Goal: Task Accomplishment & Management: Use online tool/utility

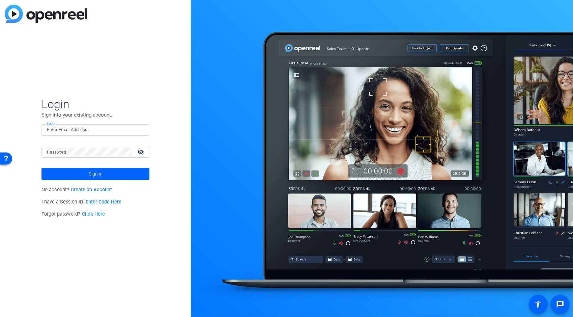
click at [80, 129] on input "Email" at bounding box center [95, 130] width 97 height 8
click at [41, 168] on button "Sign in" at bounding box center [95, 174] width 108 height 12
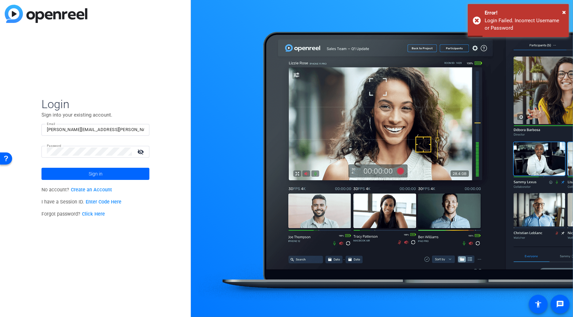
click at [82, 128] on input "[PERSON_NAME][EMAIL_ADDRESS][PERSON_NAME][DOMAIN_NAME]" at bounding box center [95, 130] width 97 height 8
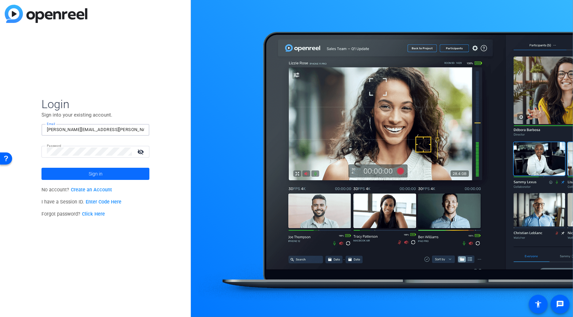
type input "[PERSON_NAME][EMAIL_ADDRESS][PERSON_NAME][DOMAIN_NAME]"
click at [93, 174] on span "Sign in" at bounding box center [96, 174] width 14 height 17
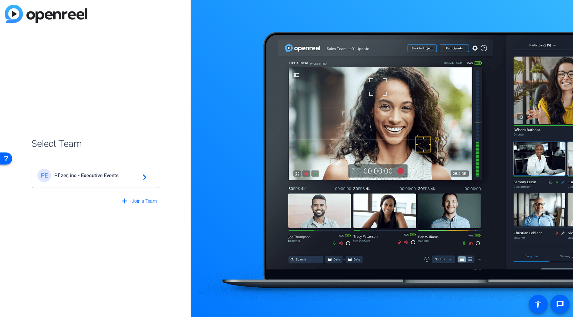
click at [93, 174] on span "Pfizer, inc - Executive Events" at bounding box center [96, 176] width 84 height 6
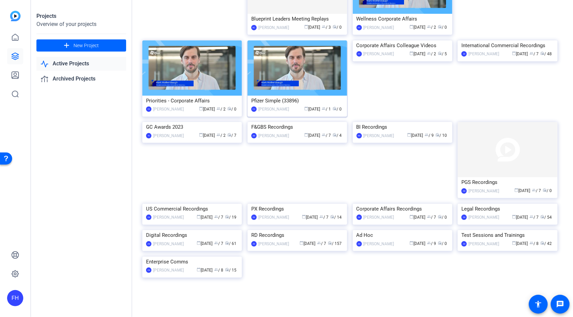
scroll to position [117, 0]
click at [506, 40] on img at bounding box center [507, 40] width 99 height 0
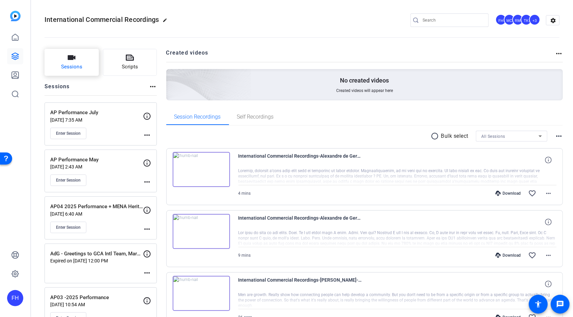
click at [84, 69] on button "Sessions" at bounding box center [72, 62] width 54 height 27
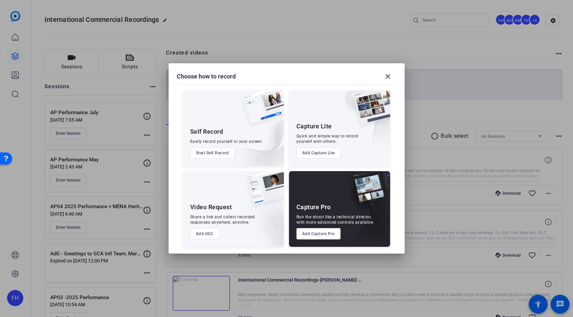
click at [330, 207] on div "Capture Pro" at bounding box center [313, 207] width 34 height 8
click at [318, 231] on button "Add Capture Pro" at bounding box center [318, 233] width 44 height 11
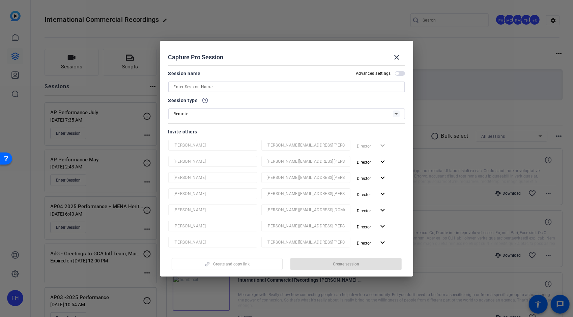
click at [245, 86] on input at bounding box center [287, 87] width 226 height 8
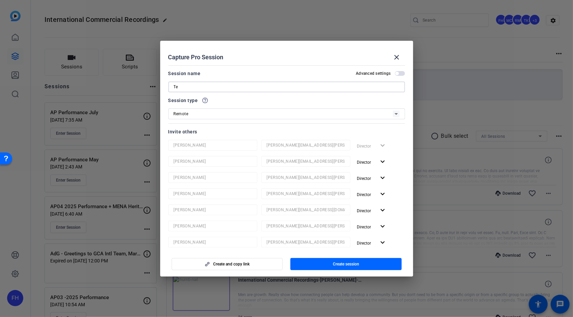
click at [245, 86] on input "Te" at bounding box center [287, 87] width 226 height 8
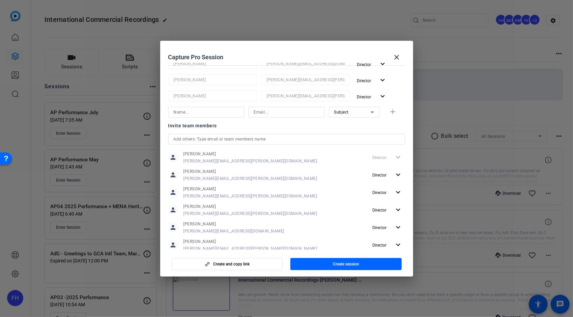
scroll to position [18, 0]
type input "Test Session"
click at [340, 266] on span "Create session" at bounding box center [346, 264] width 26 height 5
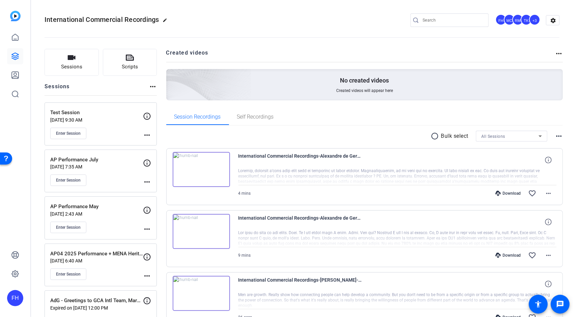
click at [145, 136] on mat-icon "more_horiz" at bounding box center [147, 135] width 8 height 8
click at [153, 143] on span "Edit Session" at bounding box center [163, 145] width 31 height 8
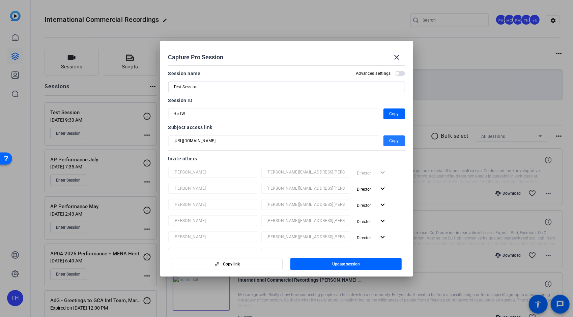
click at [392, 140] on span "Copy" at bounding box center [393, 141] width 9 height 8
click at [395, 61] on mat-icon "close" at bounding box center [397, 57] width 8 height 8
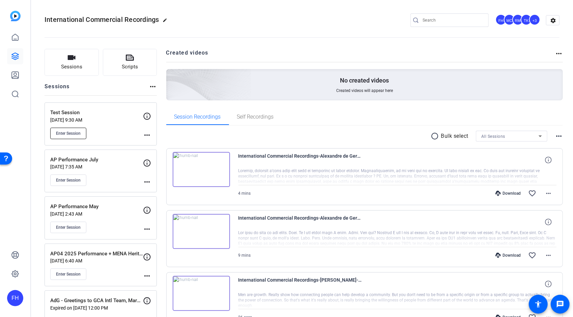
click at [73, 133] on span "Enter Session" at bounding box center [68, 133] width 25 height 5
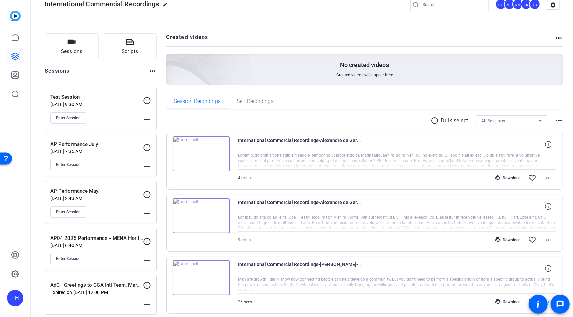
click at [146, 211] on mat-icon "more_horiz" at bounding box center [147, 214] width 8 height 8
click at [154, 220] on span "Edit Session" at bounding box center [163, 222] width 31 height 8
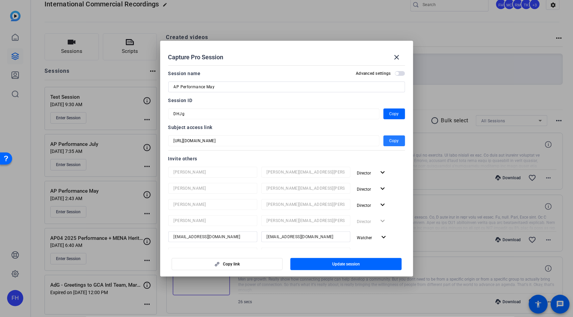
click at [392, 142] on span "Copy" at bounding box center [393, 141] width 9 height 8
click at [396, 58] on mat-icon "close" at bounding box center [397, 57] width 8 height 8
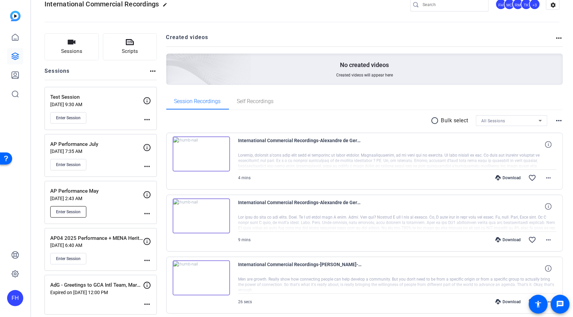
click at [71, 209] on span "Enter Session" at bounding box center [68, 211] width 25 height 5
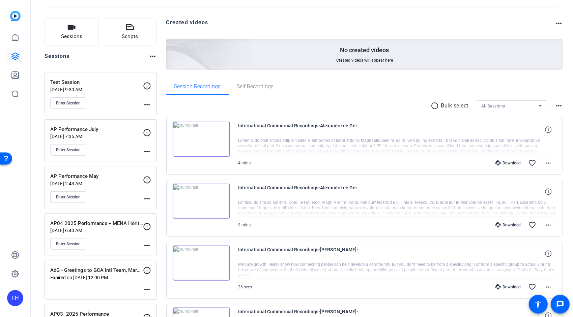
scroll to position [0, 0]
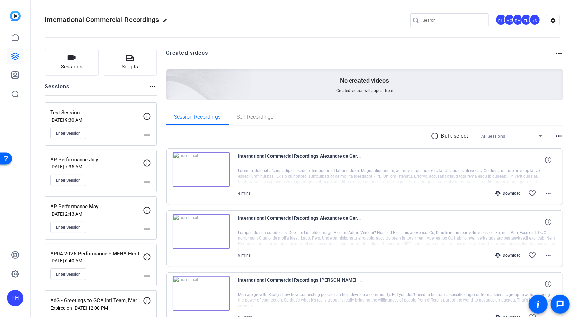
click at [106, 212] on p "[DATE] 2:43 AM" at bounding box center [96, 213] width 93 height 5
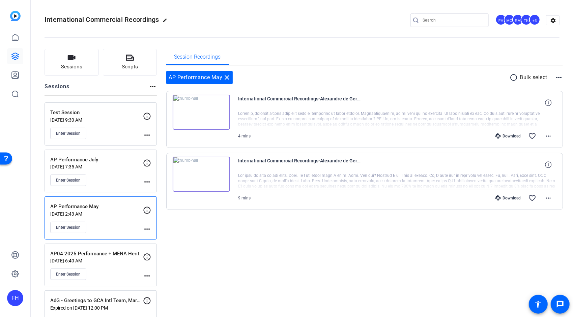
click at [100, 269] on div "Enter Session" at bounding box center [96, 274] width 93 height 11
click at [90, 305] on p "Expired on [DATE] 12:00 PM" at bounding box center [96, 307] width 93 height 5
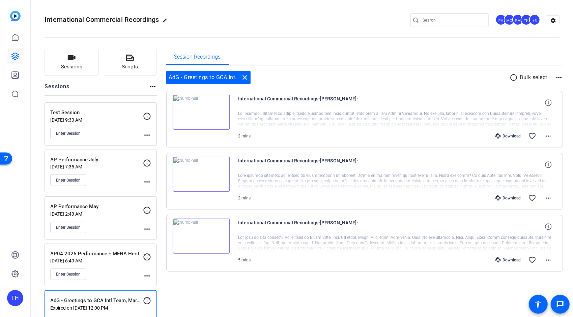
click at [101, 178] on div "Enter Session" at bounding box center [96, 180] width 93 height 11
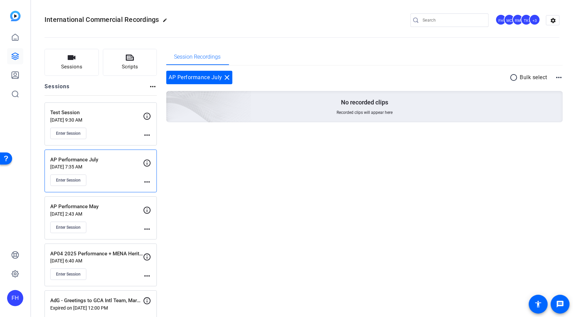
click at [104, 128] on div "Enter Session" at bounding box center [96, 133] width 93 height 11
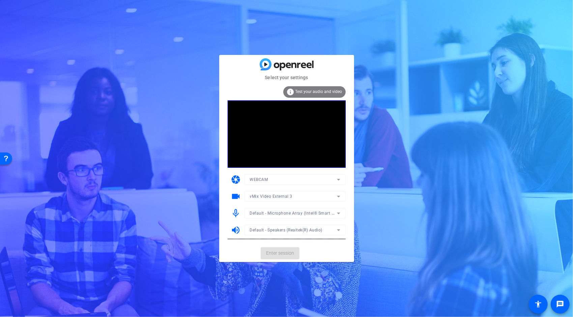
click at [338, 197] on mat-form-field "vMix Video External 3" at bounding box center [294, 196] width 101 height 11
click at [338, 197] on icon at bounding box center [338, 197] width 8 height 8
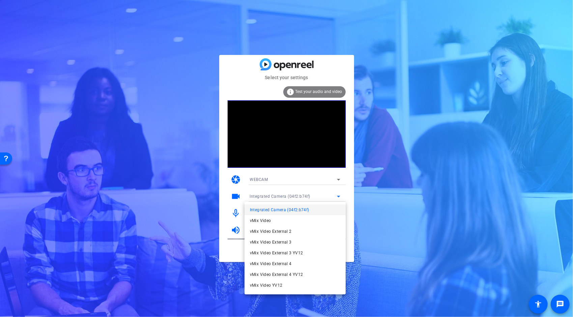
click at [383, 199] on div at bounding box center [286, 158] width 573 height 317
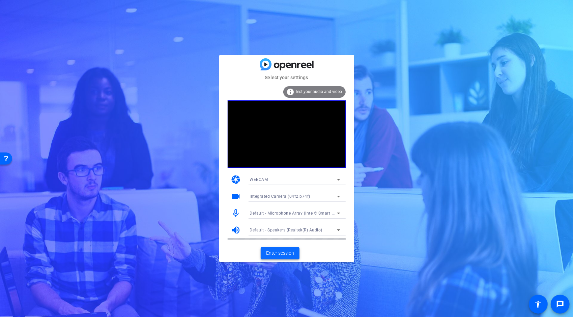
click at [283, 252] on span "Enter session" at bounding box center [280, 253] width 28 height 7
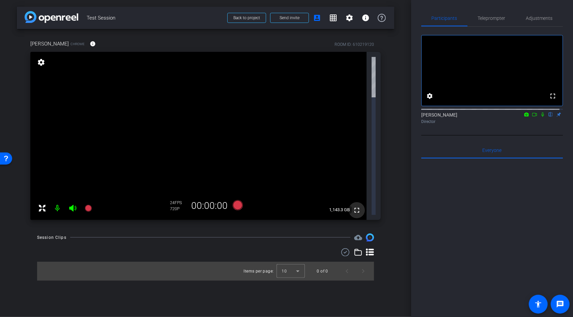
click at [358, 206] on mat-icon "fullscreen" at bounding box center [357, 210] width 8 height 8
click at [40, 64] on mat-icon "settings" at bounding box center [40, 62] width 9 height 8
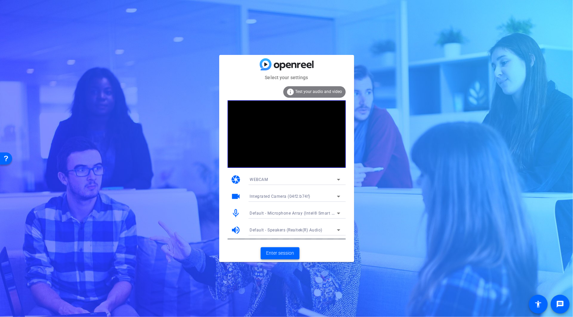
click at [278, 253] on span "Enter session" at bounding box center [280, 253] width 28 height 7
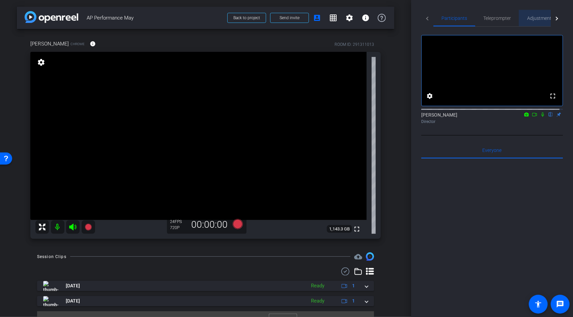
click at [541, 16] on span "Adjustments" at bounding box center [540, 18] width 27 height 5
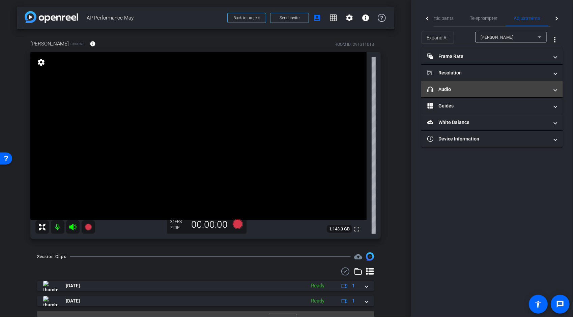
click at [496, 88] on mat-panel-title "headphone icon Audio" at bounding box center [487, 89] width 121 height 7
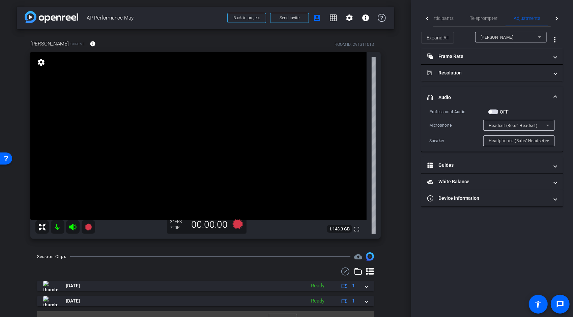
click at [490, 112] on span "button" at bounding box center [490, 111] width 3 height 3
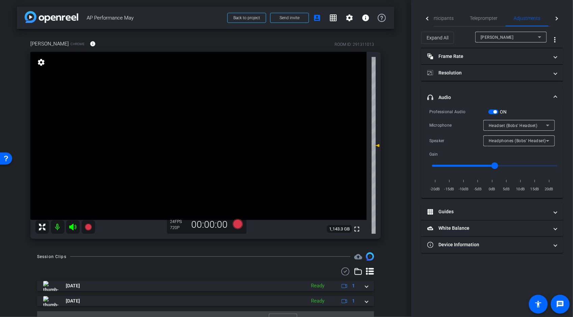
click at [494, 112] on span "button" at bounding box center [494, 111] width 3 height 3
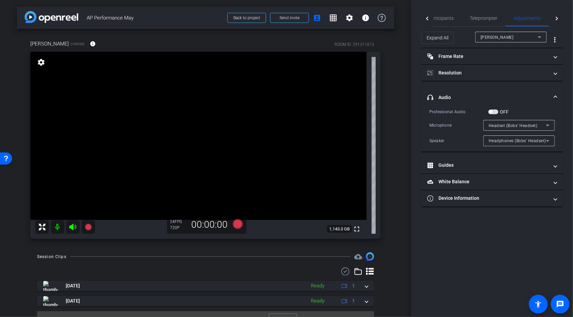
click at [494, 111] on span "button" at bounding box center [493, 112] width 10 height 5
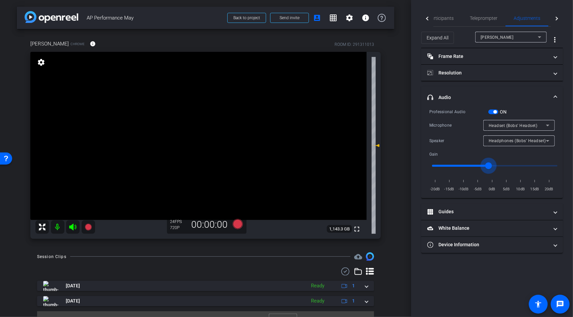
drag, startPoint x: 495, startPoint y: 164, endPoint x: 489, endPoint y: 171, distance: 8.8
click at [489, 171] on input "range" at bounding box center [495, 165] width 140 height 15
drag, startPoint x: 489, startPoint y: 165, endPoint x: 522, endPoint y: 165, distance: 33.0
click at [522, 165] on input "range" at bounding box center [495, 165] width 140 height 15
drag, startPoint x: 522, startPoint y: 165, endPoint x: 488, endPoint y: 169, distance: 34.7
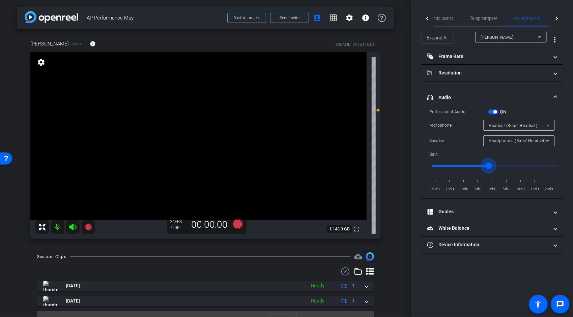
type input "0.9"
click at [488, 169] on input "range" at bounding box center [495, 165] width 140 height 15
click at [496, 111] on span "button" at bounding box center [494, 111] width 3 height 3
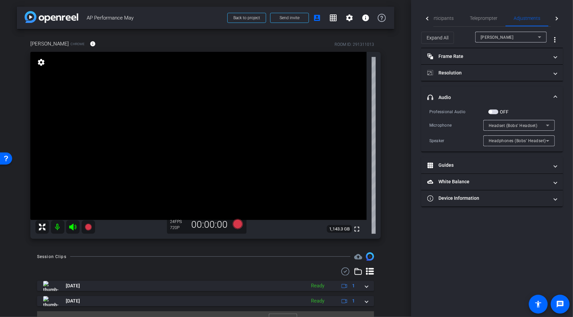
click at [549, 126] on icon at bounding box center [547, 125] width 8 height 8
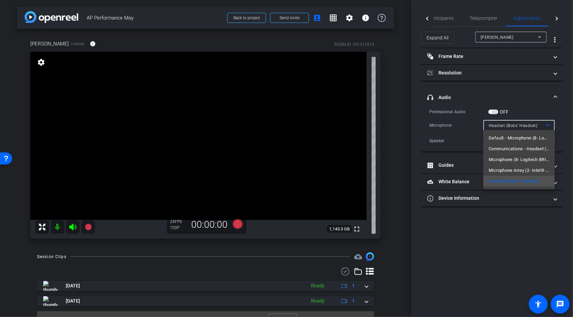
click at [549, 126] on div at bounding box center [286, 158] width 573 height 317
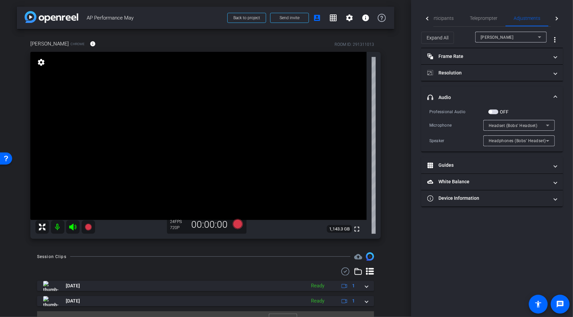
click at [554, 95] on span at bounding box center [555, 97] width 3 height 7
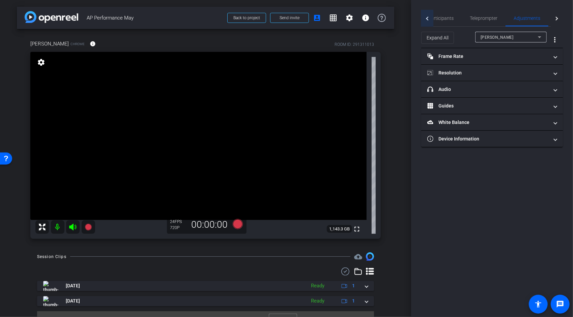
click at [425, 20] on div at bounding box center [427, 18] width 12 height 17
click at [425, 20] on mat-tab-header "Participants Teleprompter Adjustments Live" at bounding box center [492, 18] width 142 height 17
click at [427, 18] on mat-tab-header "Participants Teleprompter Adjustments Live" at bounding box center [492, 18] width 142 height 17
click at [456, 19] on span "Participants" at bounding box center [454, 18] width 26 height 5
